Goal: Task Accomplishment & Management: Manage account settings

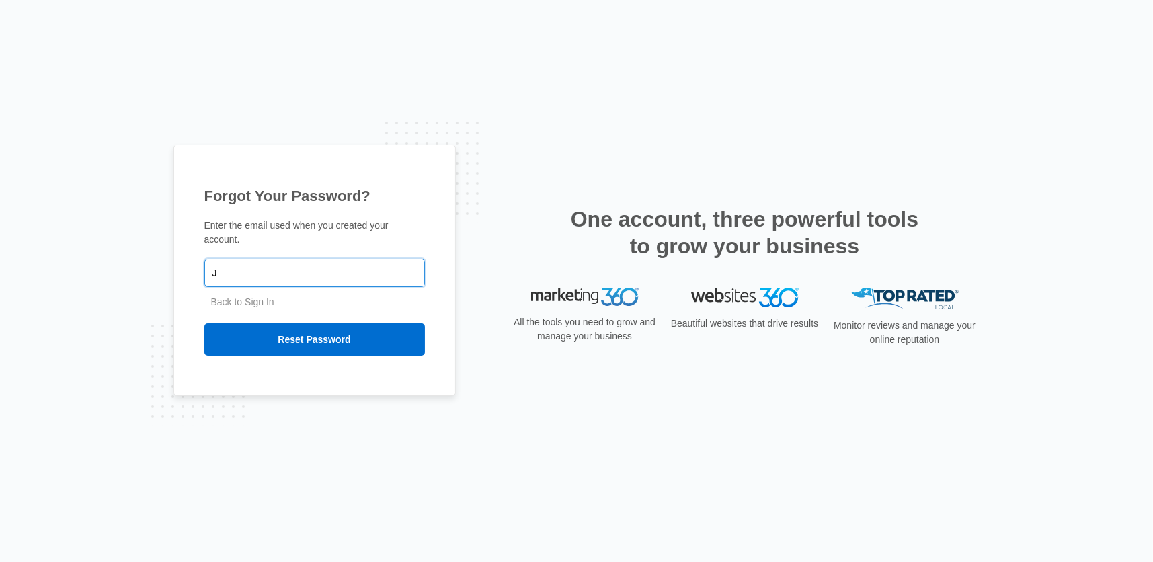
click at [364, 266] on input "J" at bounding box center [314, 273] width 221 height 28
click at [342, 267] on input "jon@energizedelectricalservice.com" at bounding box center [314, 273] width 221 height 28
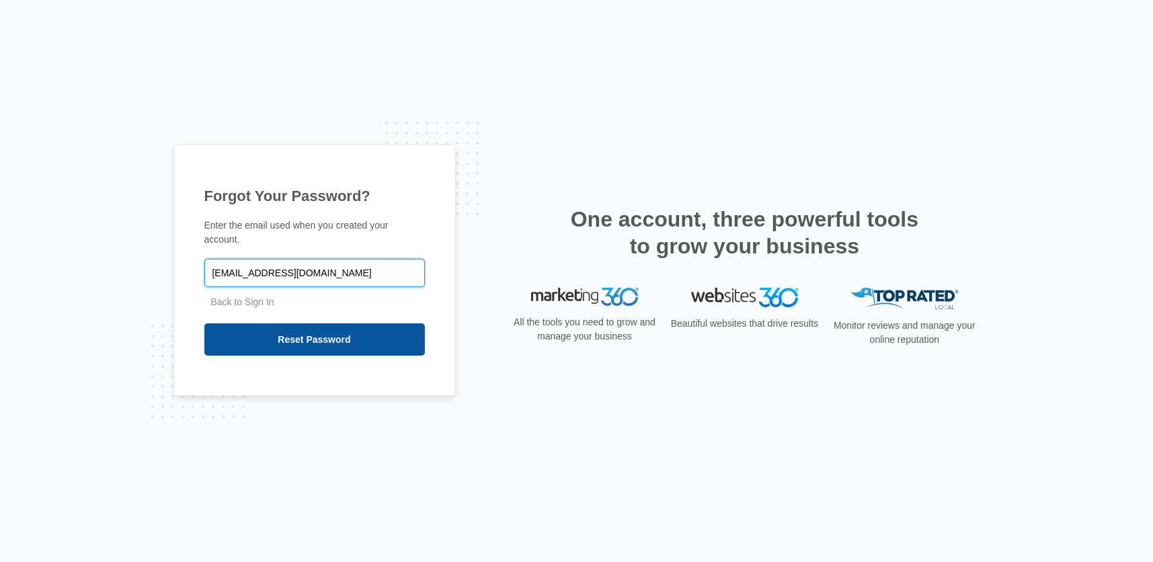
type input "[EMAIL_ADDRESS][DOMAIN_NAME]"
click at [335, 334] on input "Reset Password" at bounding box center [314, 339] width 221 height 32
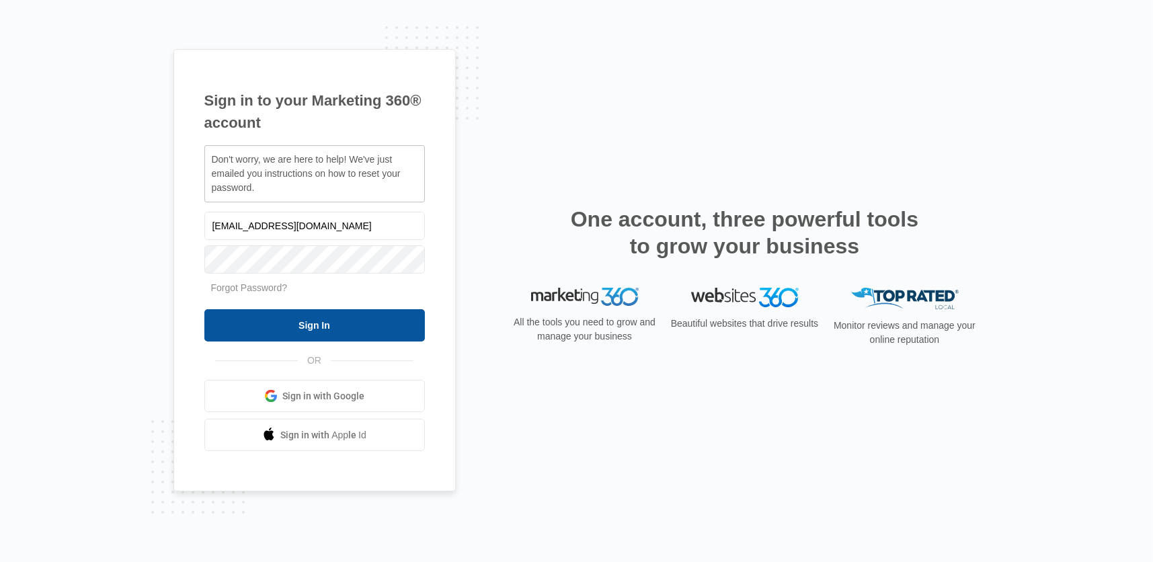
click at [311, 327] on input "Sign In" at bounding box center [314, 325] width 221 height 32
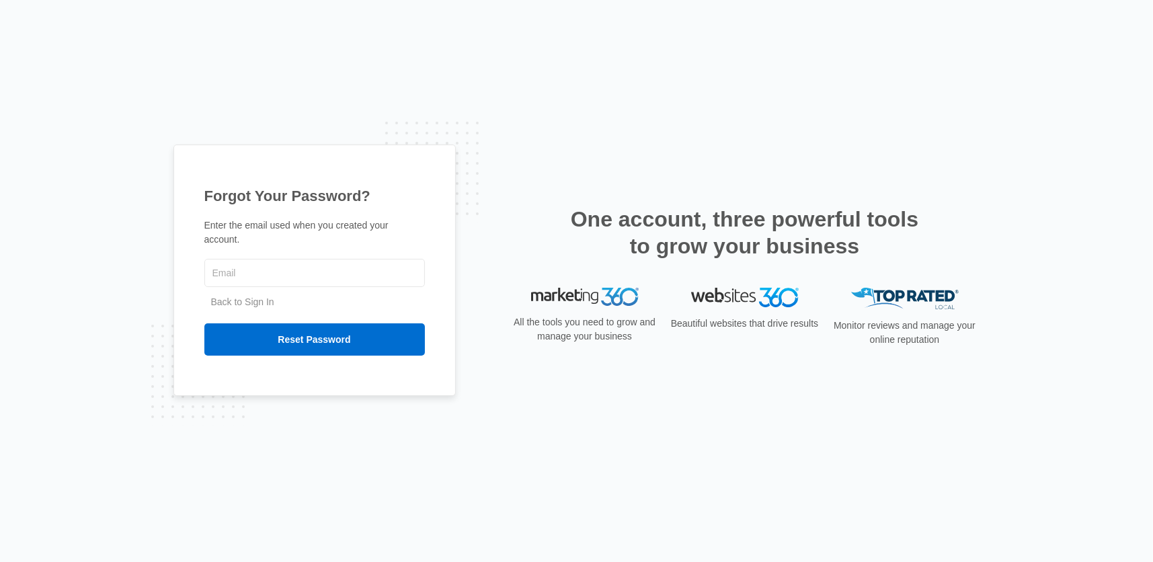
type input "[EMAIL_ADDRESS][DOMAIN_NAME]"
click at [235, 297] on link "Back to Sign In" at bounding box center [242, 302] width 63 height 11
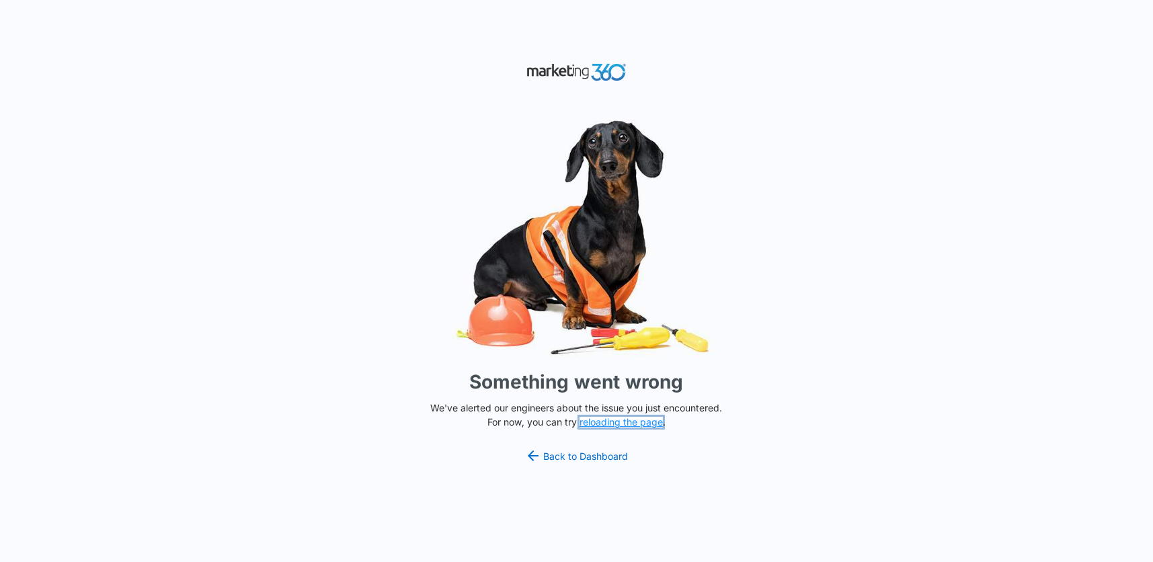
click at [639, 421] on button "reloading the page" at bounding box center [621, 422] width 83 height 11
click at [613, 455] on link "Back to Dashboard" at bounding box center [577, 456] width 104 height 16
click at [611, 420] on button "reloading the page" at bounding box center [621, 422] width 83 height 11
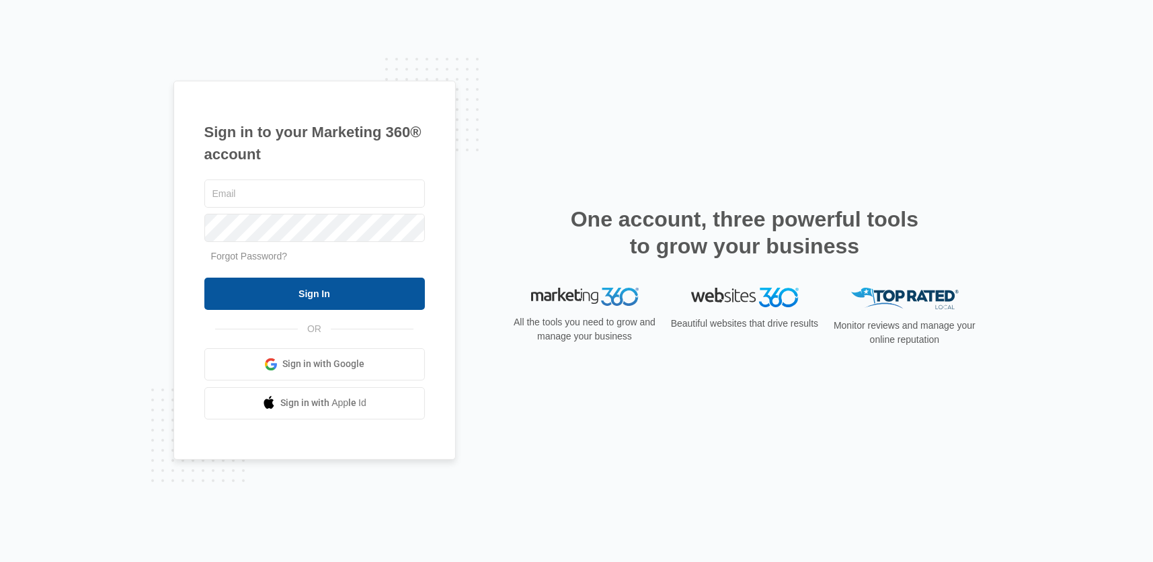
type input "[EMAIL_ADDRESS][DOMAIN_NAME]"
click at [311, 293] on input "Sign In" at bounding box center [314, 294] width 221 height 32
